Goal: Task Accomplishment & Management: Manage account settings

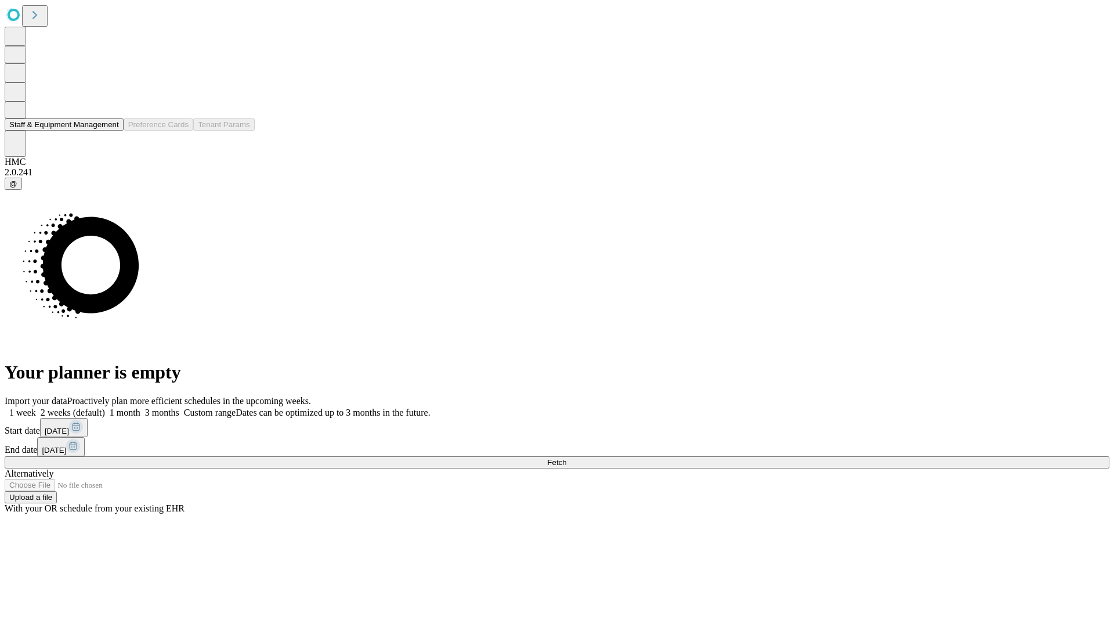
click at [111, 131] on button "Staff & Equipment Management" at bounding box center [64, 124] width 119 height 12
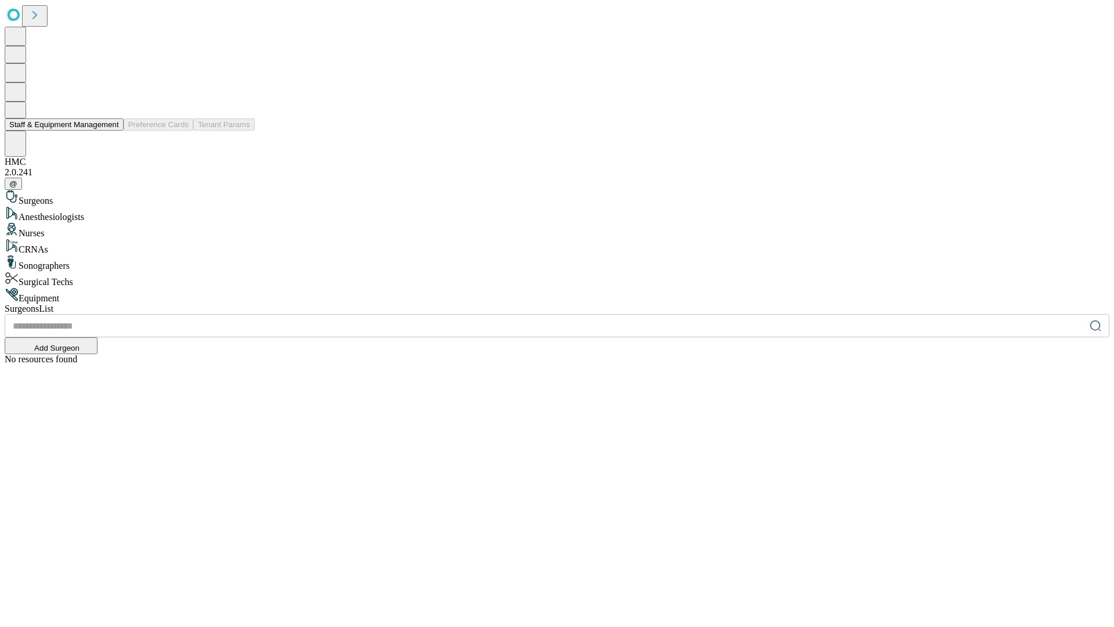
click at [111, 131] on button "Staff & Equipment Management" at bounding box center [64, 124] width 119 height 12
